Goal: Task Accomplishment & Management: Use online tool/utility

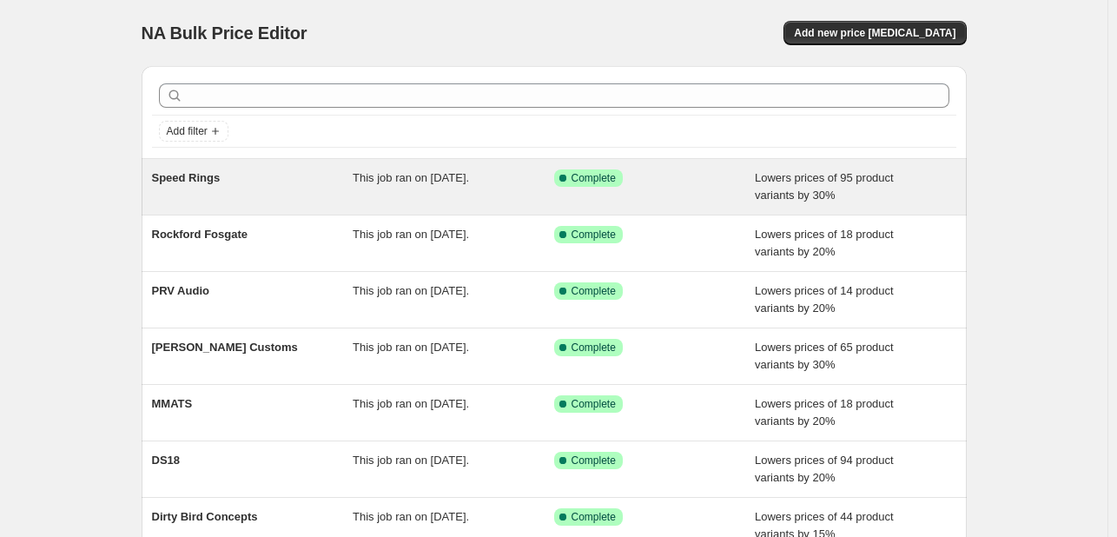
click at [235, 181] on div "Speed Rings" at bounding box center [253, 186] width 202 height 35
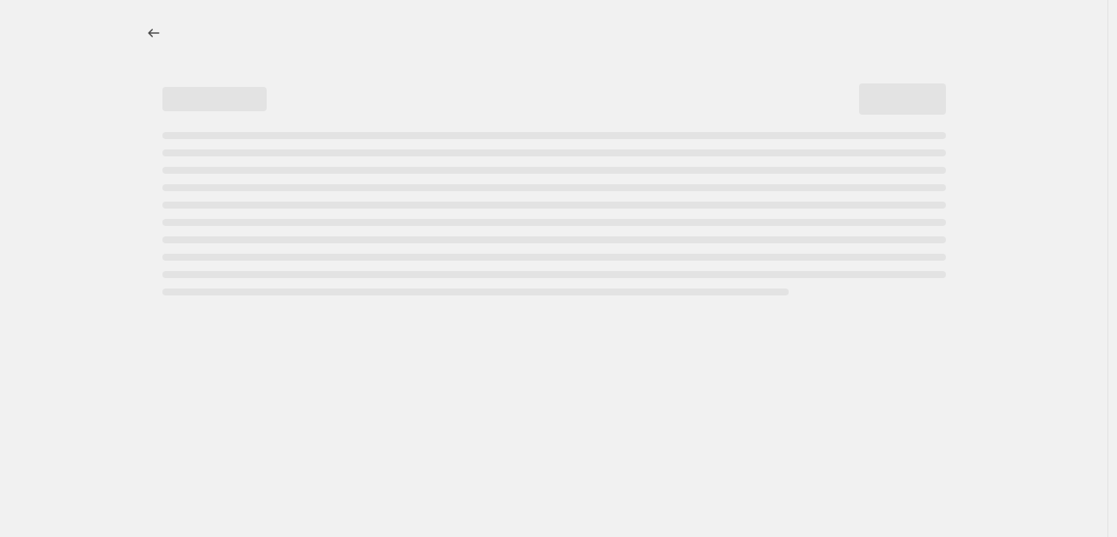
select select "percentage"
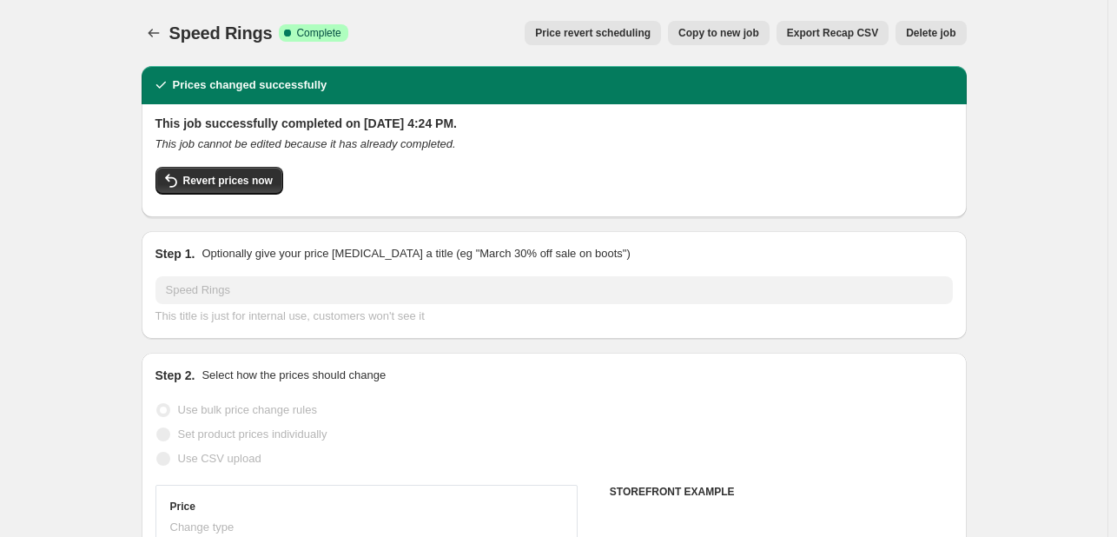
select select "vendor"
click at [235, 180] on span "Revert prices now" at bounding box center [227, 181] width 89 height 14
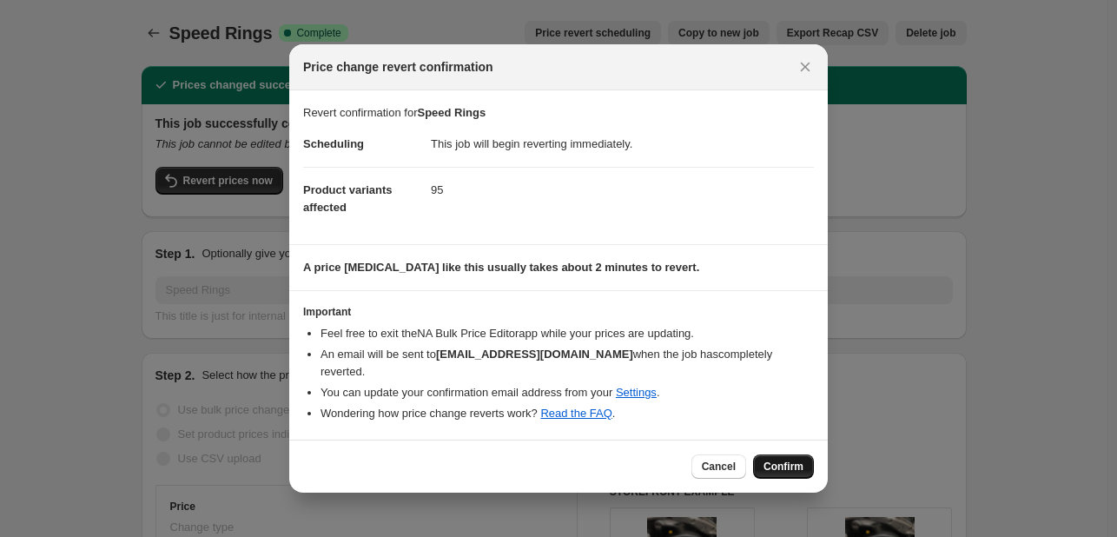
click at [782, 465] on span "Confirm" at bounding box center [783, 466] width 40 height 14
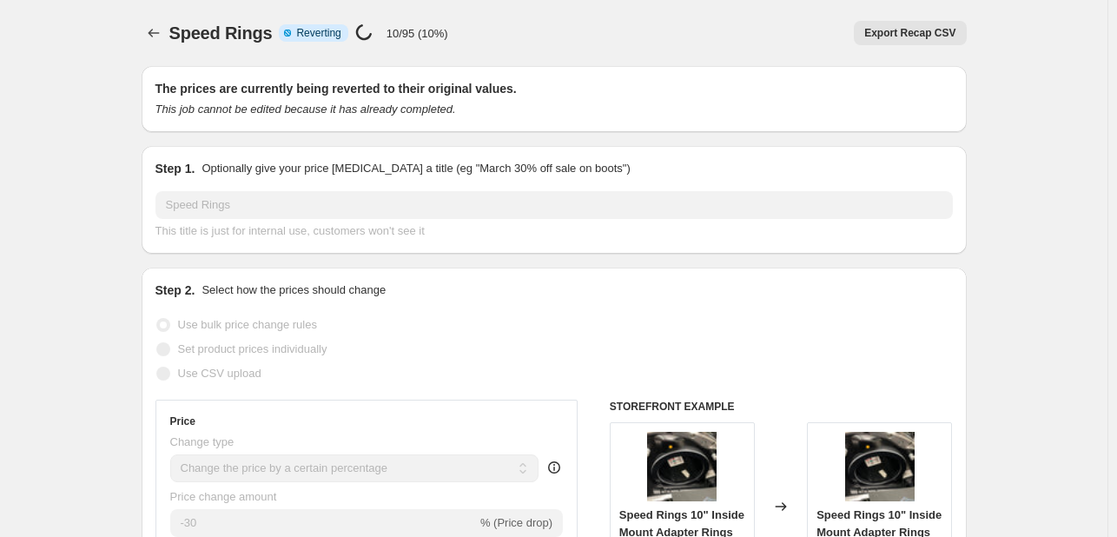
select select "percentage"
select select "vendor"
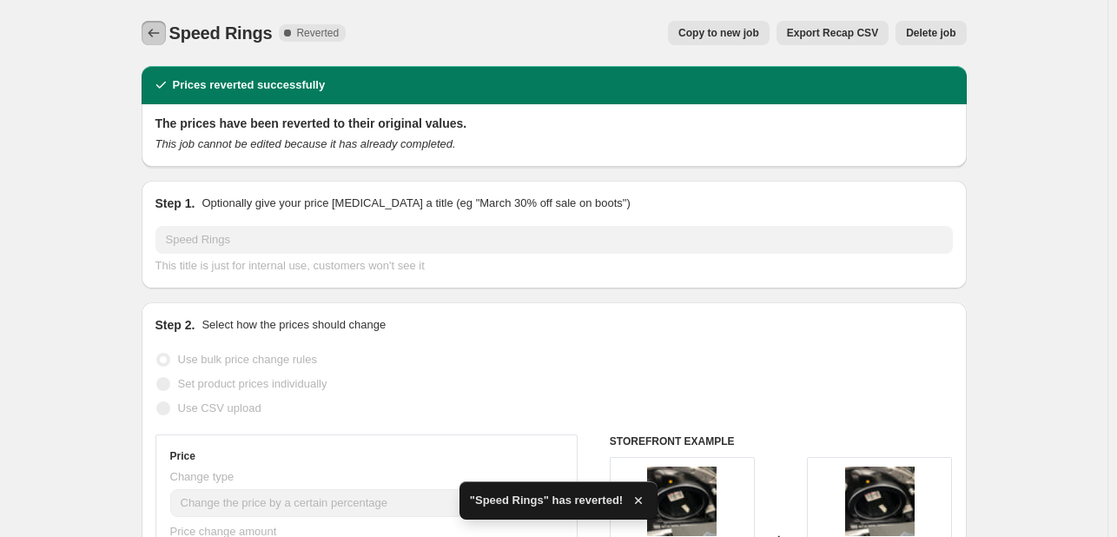
click at [149, 29] on icon "Price change jobs" at bounding box center [153, 32] width 17 height 17
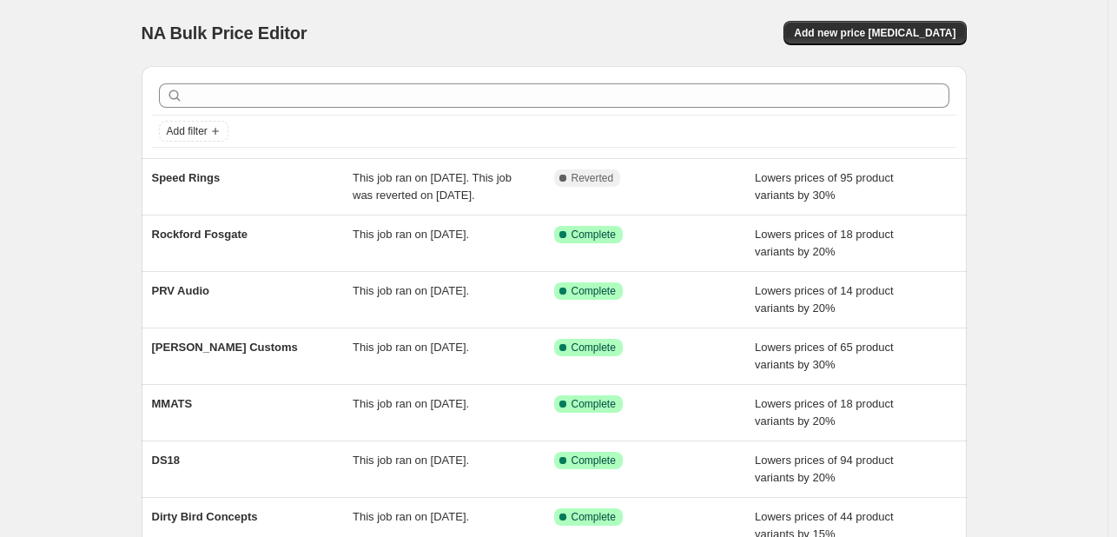
click at [379, 143] on div "Add filter" at bounding box center [554, 131] width 804 height 31
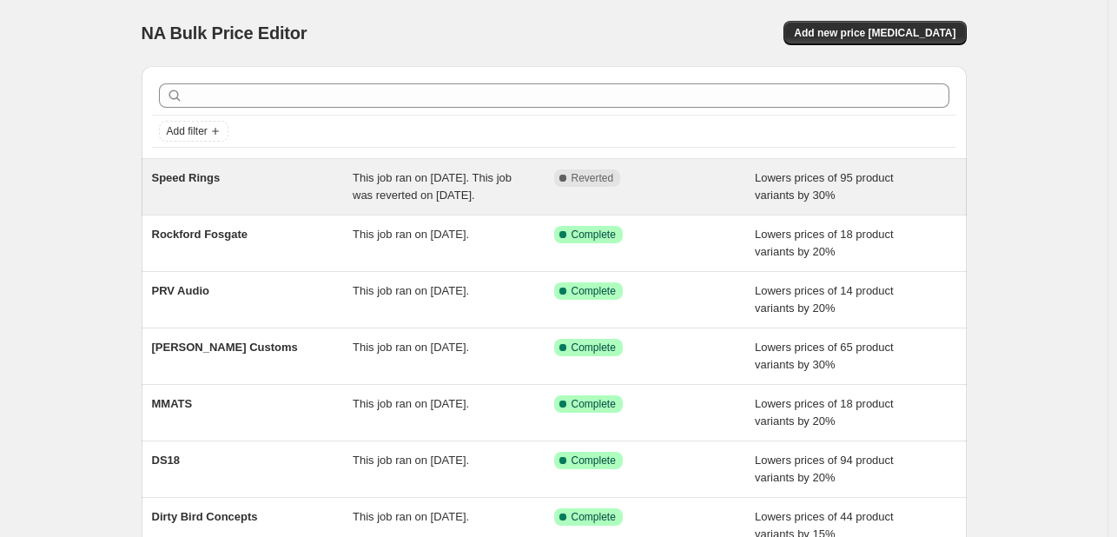
click at [379, 164] on div "Speed Rings This job ran on [DATE]. This job was reverted on [DATE]. Complete R…" at bounding box center [554, 187] width 825 height 56
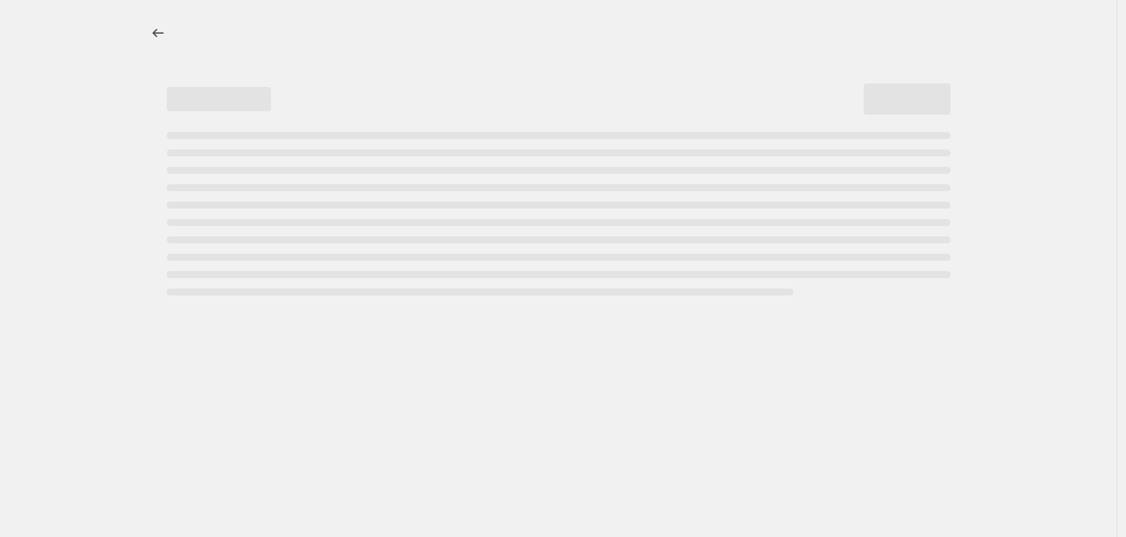
select select "percentage"
select select "vendor"
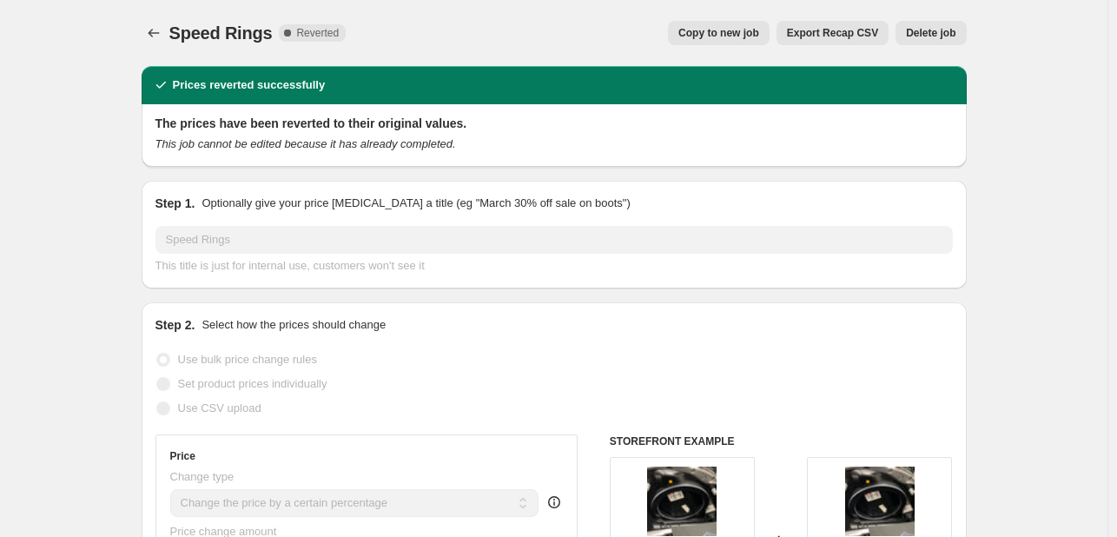
click at [722, 31] on span "Copy to new job" at bounding box center [718, 33] width 81 height 14
select select "percentage"
select select "vendor"
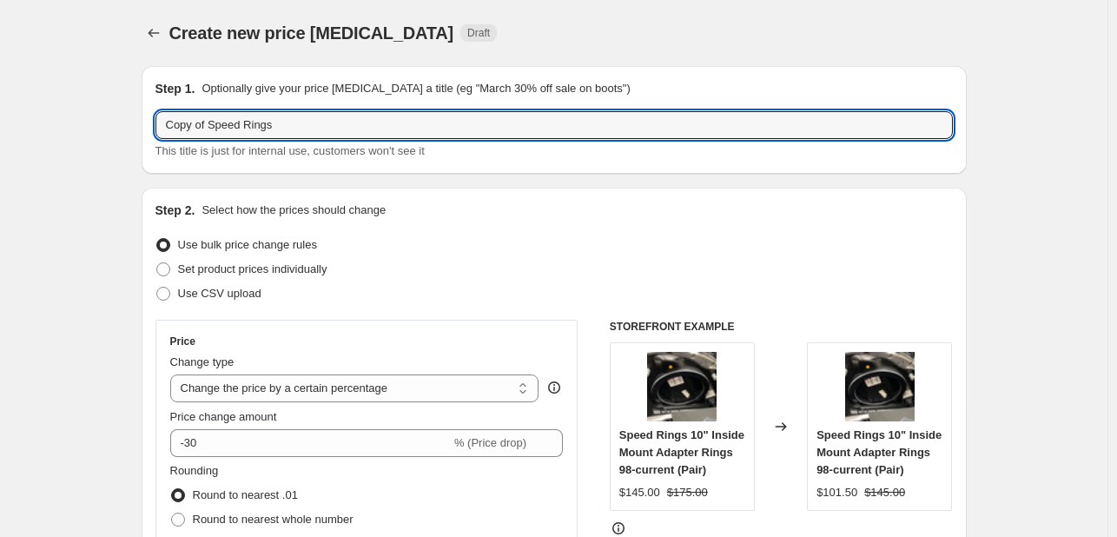
drag, startPoint x: 212, startPoint y: 127, endPoint x: 49, endPoint y: 143, distance: 164.1
type input "Speed Rings"
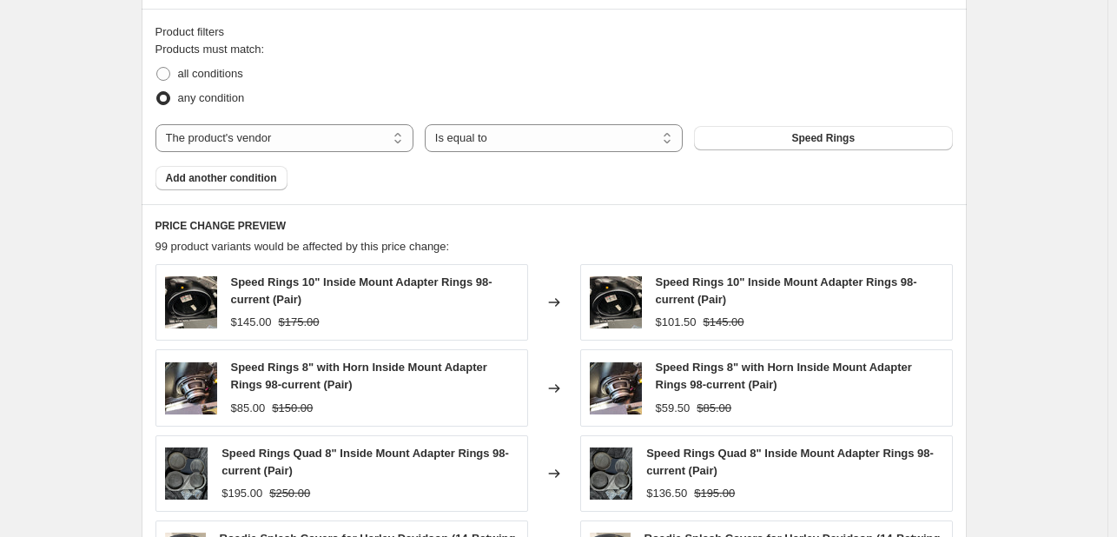
scroll to position [1421, 0]
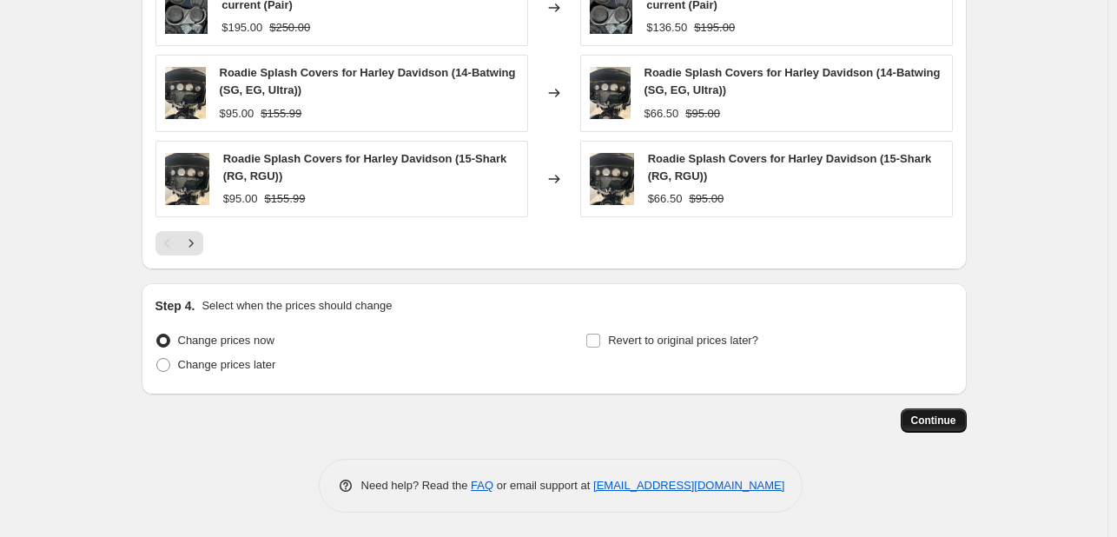
click at [914, 423] on button "Continue" at bounding box center [934, 420] width 66 height 24
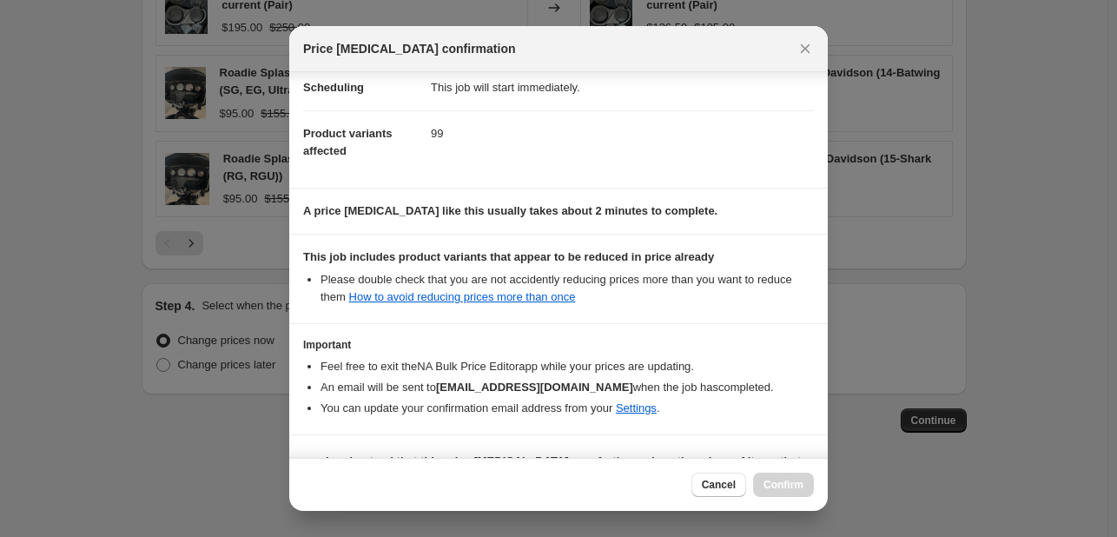
scroll to position [193, 0]
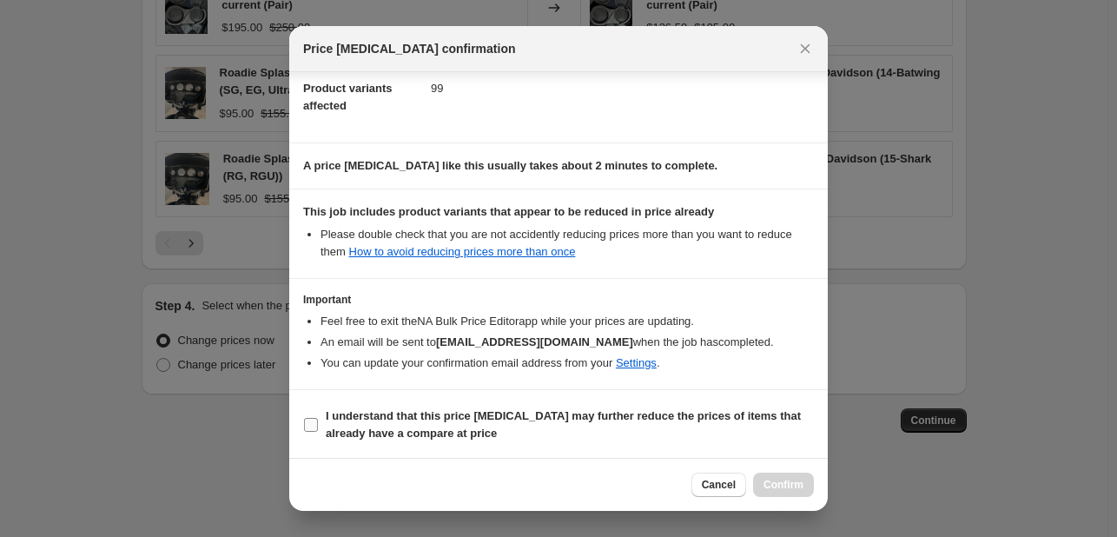
click at [446, 431] on b "I understand that this price [MEDICAL_DATA] may further reduce the prices of it…" at bounding box center [563, 424] width 475 height 30
click at [318, 431] on input "I understand that this price [MEDICAL_DATA] may further reduce the prices of it…" at bounding box center [311, 425] width 14 height 14
checkbox input "true"
click at [796, 488] on span "Confirm" at bounding box center [783, 485] width 40 height 14
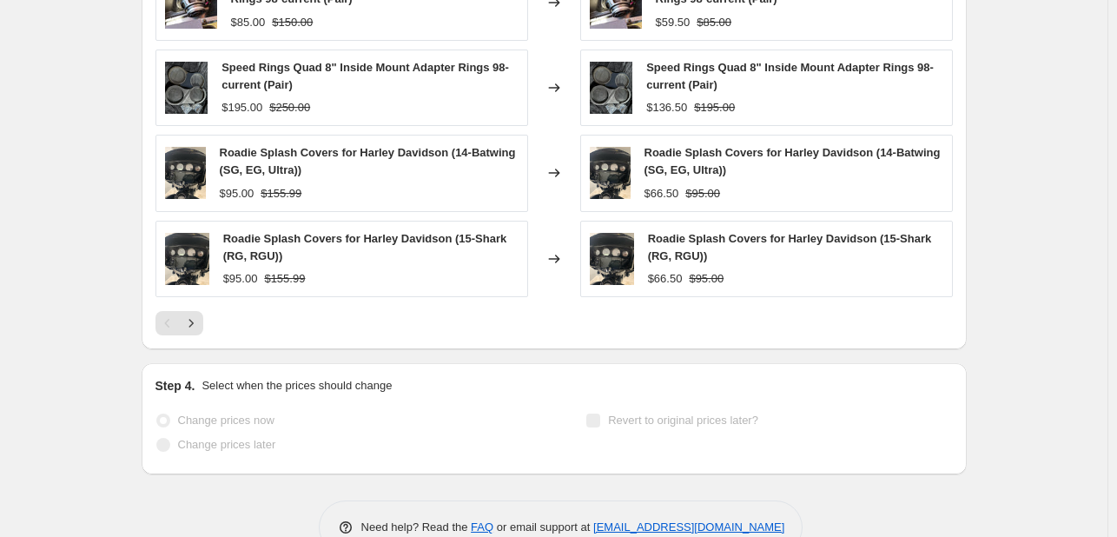
scroll to position [1466, 0]
select select "percentage"
select select "vendor"
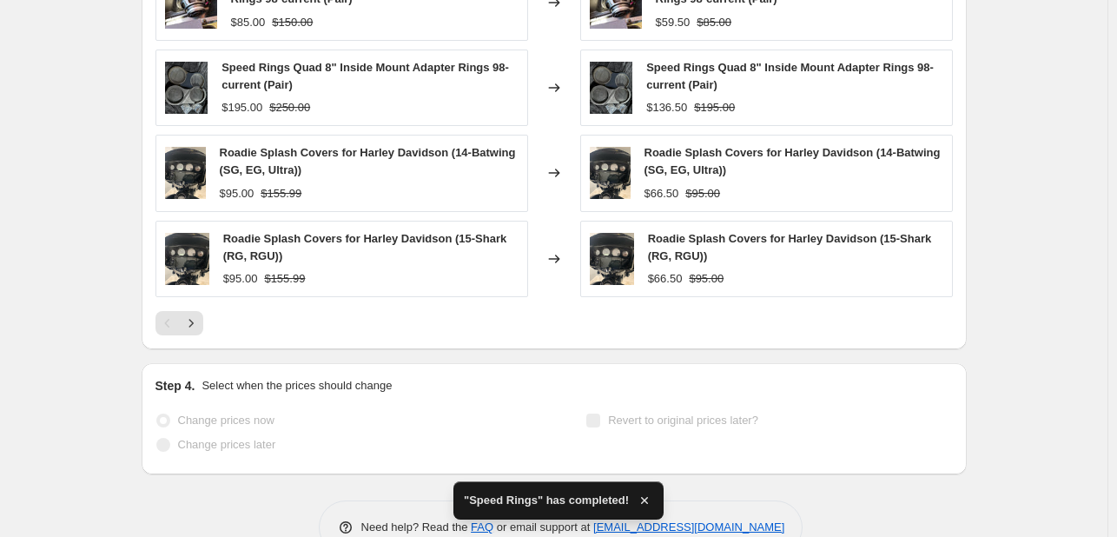
scroll to position [0, 0]
